Goal: Check status: Check status

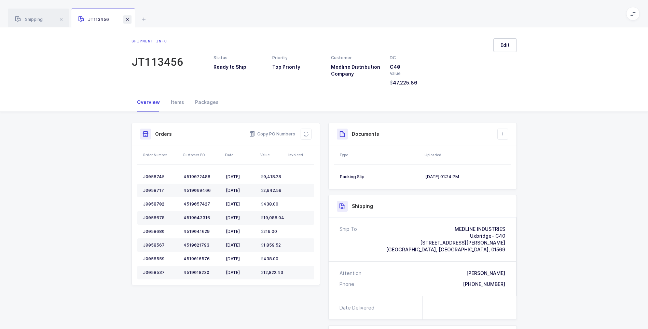
click at [129, 17] on span at bounding box center [127, 19] width 8 height 8
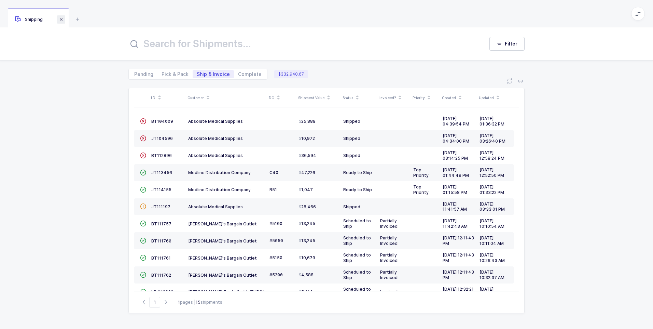
click at [62, 19] on span at bounding box center [61, 19] width 8 height 8
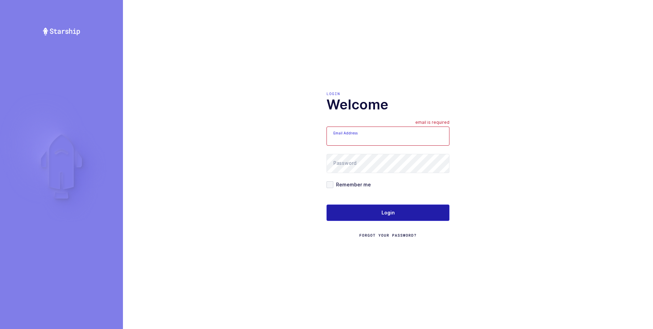
type input "[PERSON_NAME][EMAIL_ADDRESS][DOMAIN_NAME]"
click at [383, 209] on span "Login" at bounding box center [388, 212] width 13 height 7
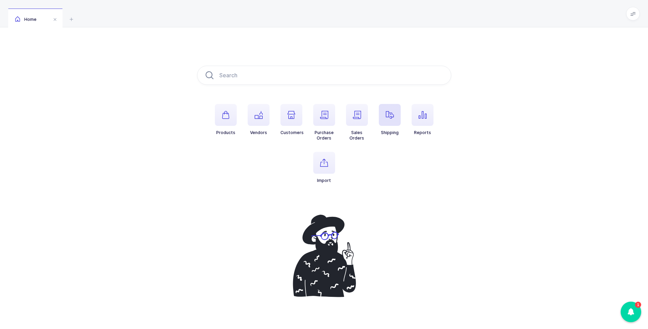
click at [386, 116] on icon "button" at bounding box center [390, 115] width 8 height 8
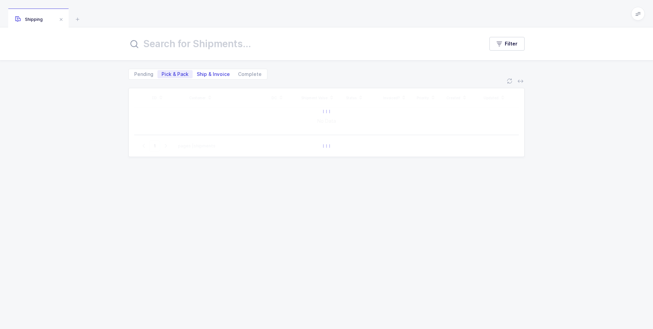
click at [217, 72] on span "Ship & Invoice" at bounding box center [213, 74] width 33 height 5
click at [197, 71] on input "Ship & Invoice" at bounding box center [195, 72] width 4 height 4
radio input "true"
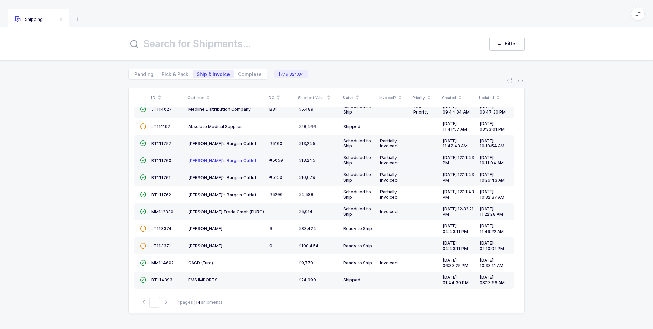
scroll to position [66, 0]
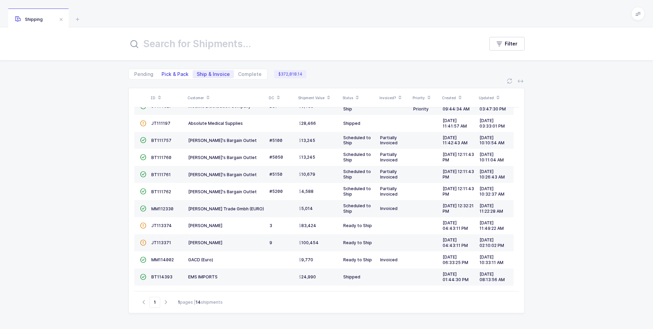
click at [169, 72] on span "Pick & Pack" at bounding box center [175, 74] width 27 height 5
click at [162, 72] on input "Pick & Pack" at bounding box center [159, 72] width 4 height 4
radio input "true"
radio input "false"
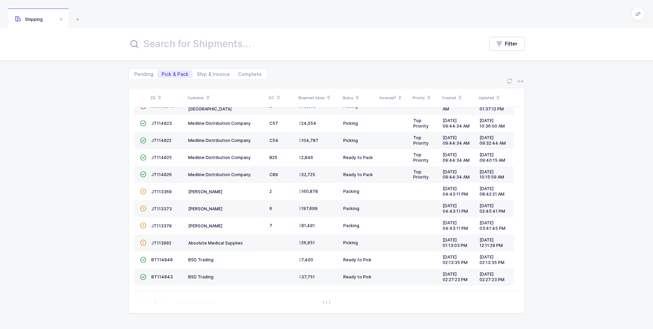
scroll to position [32, 0]
